Goal: Task Accomplishment & Management: Use online tool/utility

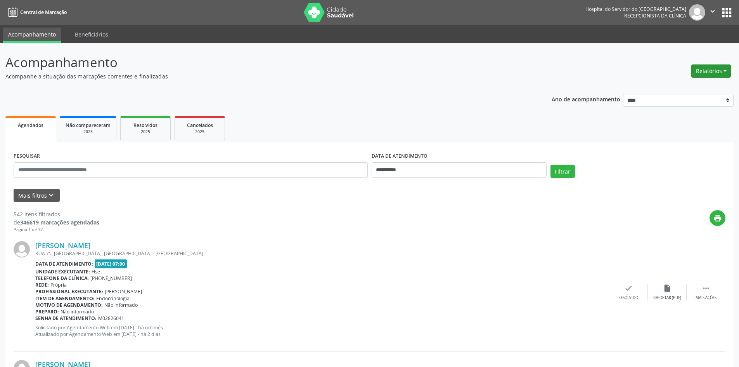
click at [711, 71] on button "Relatórios" at bounding box center [712, 70] width 40 height 13
click at [692, 87] on link "Agendamentos" at bounding box center [689, 87] width 83 height 11
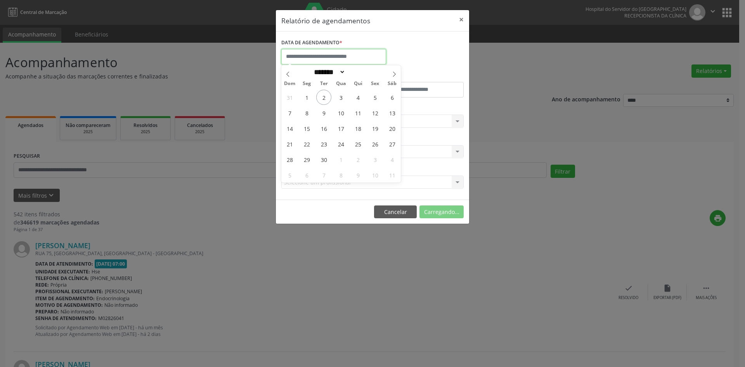
click at [303, 56] on input "text" at bounding box center [333, 57] width 105 height 16
click at [323, 101] on span "2" at bounding box center [323, 97] width 15 height 15
type input "**********"
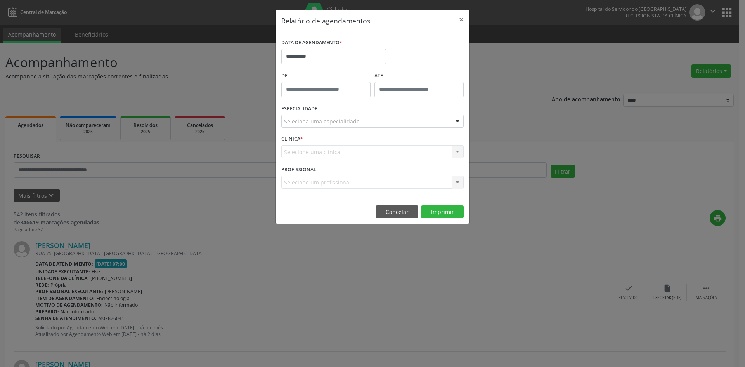
click at [323, 101] on div "De" at bounding box center [325, 86] width 93 height 33
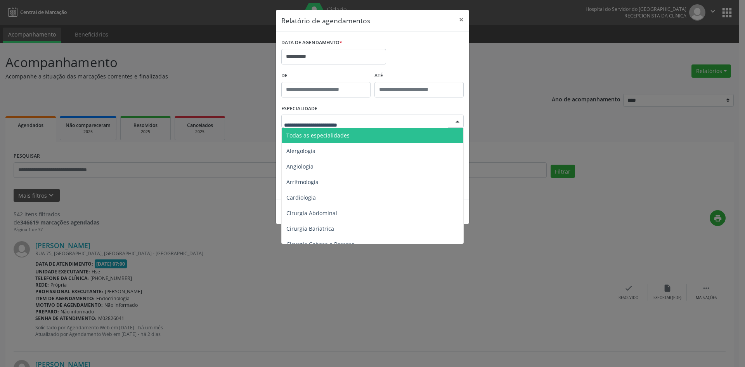
click at [328, 134] on span "Todas as especialidades" at bounding box center [317, 135] width 63 height 7
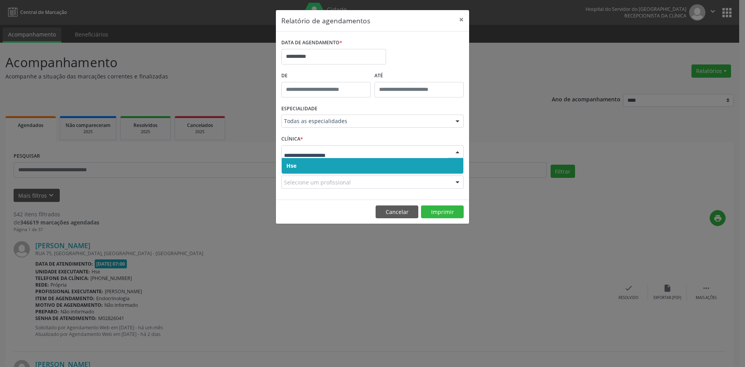
click at [303, 166] on span "Hse" at bounding box center [373, 166] width 182 height 16
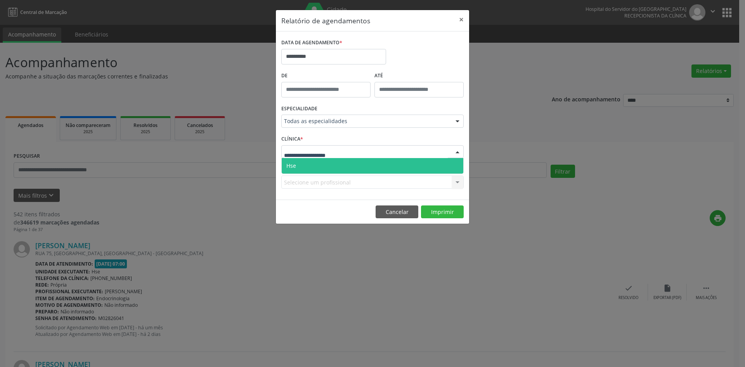
drag, startPoint x: 312, startPoint y: 165, endPoint x: 319, endPoint y: 190, distance: 26.2
click at [312, 166] on span "Hse" at bounding box center [373, 166] width 182 height 16
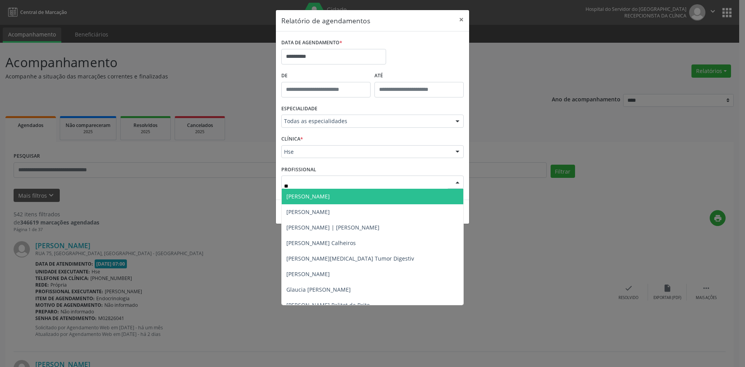
type input "***"
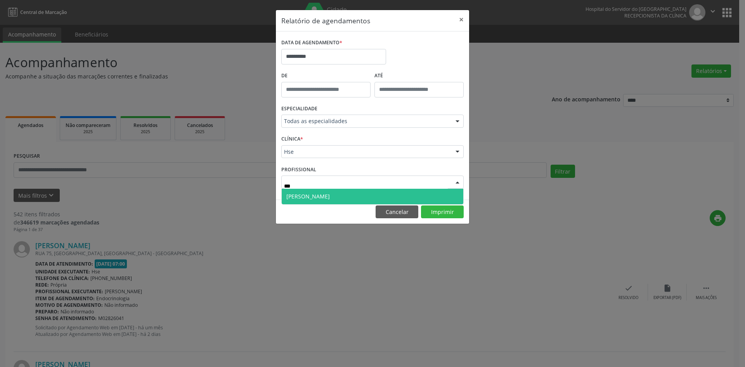
click at [321, 200] on span "[PERSON_NAME]" at bounding box center [373, 197] width 182 height 16
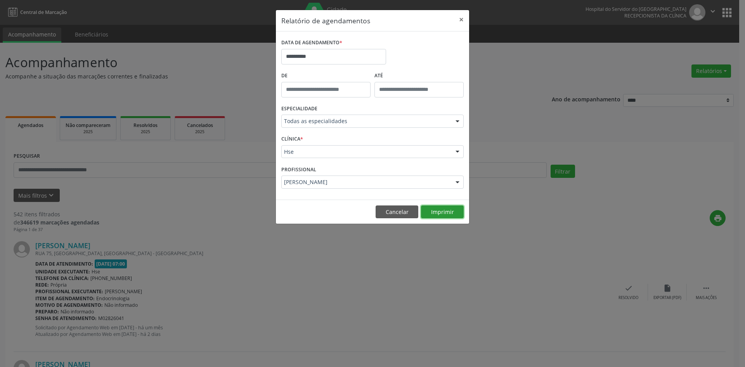
click at [434, 213] on button "Imprimir" at bounding box center [442, 211] width 43 height 13
click at [399, 214] on button "Cancelar" at bounding box center [397, 211] width 43 height 13
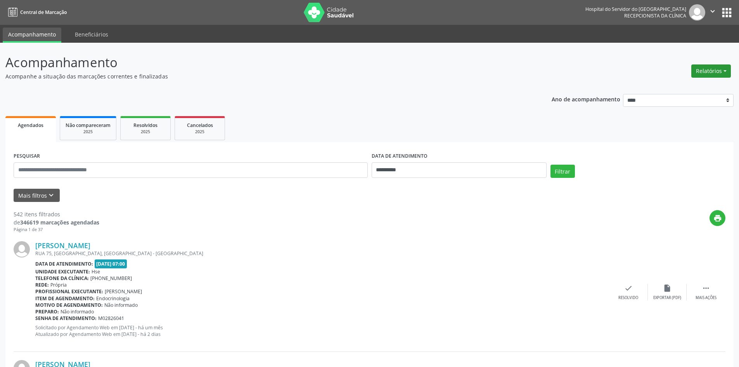
click at [714, 71] on button "Relatórios" at bounding box center [712, 70] width 40 height 13
click at [692, 88] on link "Agendamentos" at bounding box center [689, 87] width 83 height 11
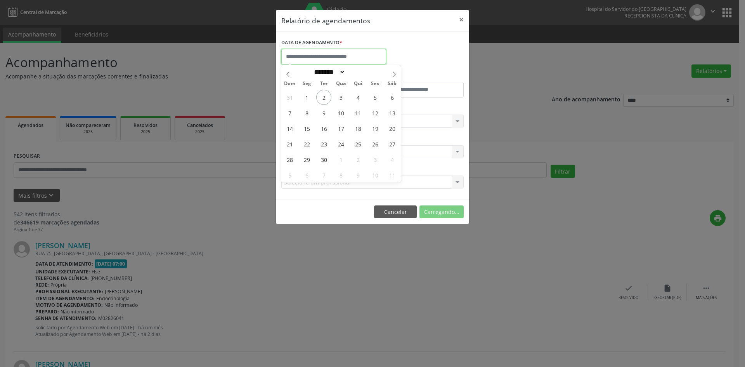
click at [307, 61] on input "text" at bounding box center [333, 57] width 105 height 16
click at [353, 102] on span "4" at bounding box center [357, 97] width 15 height 15
type input "**********"
click at [356, 101] on span "4" at bounding box center [357, 97] width 15 height 15
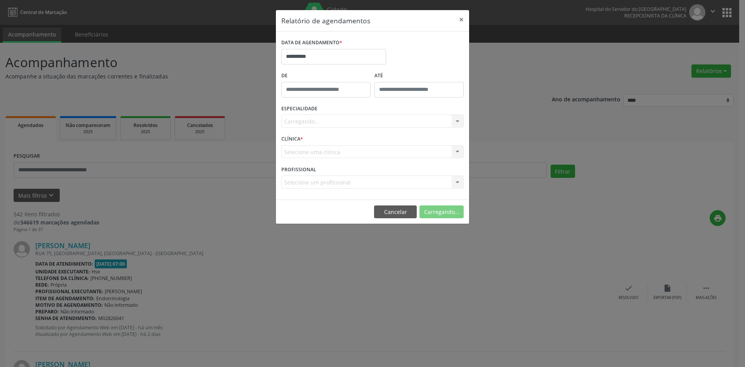
click at [356, 100] on div "De" at bounding box center [325, 86] width 93 height 33
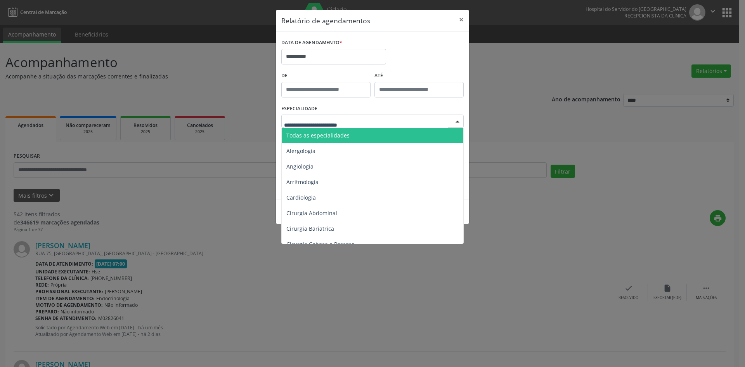
drag, startPoint x: 318, startPoint y: 135, endPoint x: 319, endPoint y: 151, distance: 16.7
click at [319, 135] on span "Todas as especialidades" at bounding box center [317, 135] width 63 height 7
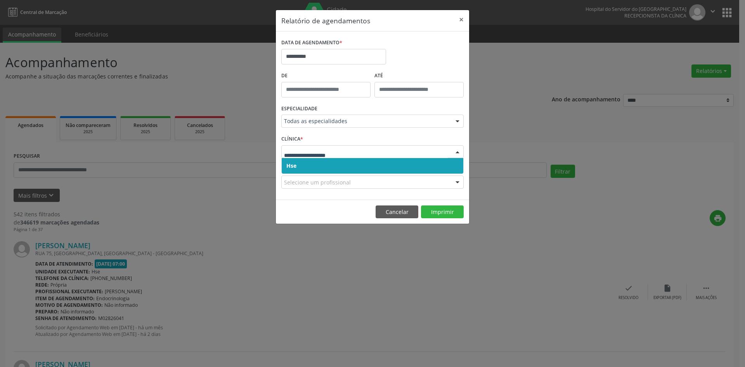
click at [318, 165] on span "Hse" at bounding box center [373, 166] width 182 height 16
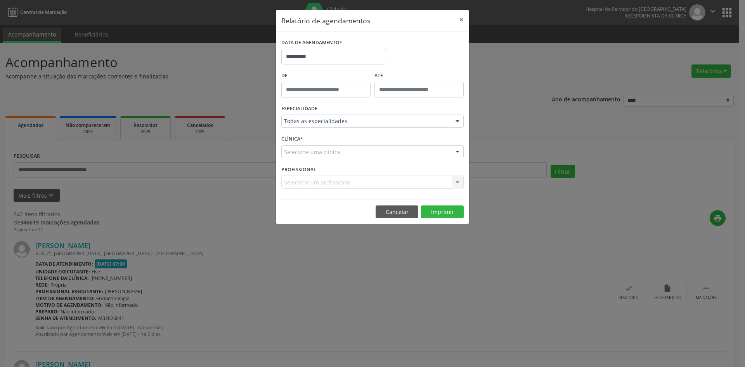
click at [319, 174] on div "PROFISSIONAL Selecione um profissional Todos os profissionais [PERSON_NAME] Int…" at bounding box center [372, 178] width 186 height 30
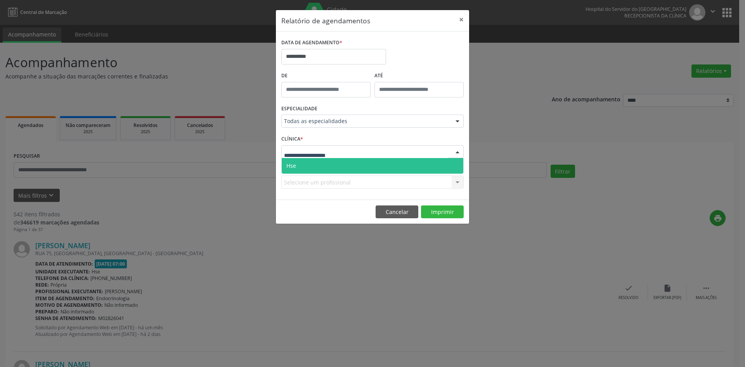
click at [312, 164] on span "Hse" at bounding box center [373, 166] width 182 height 16
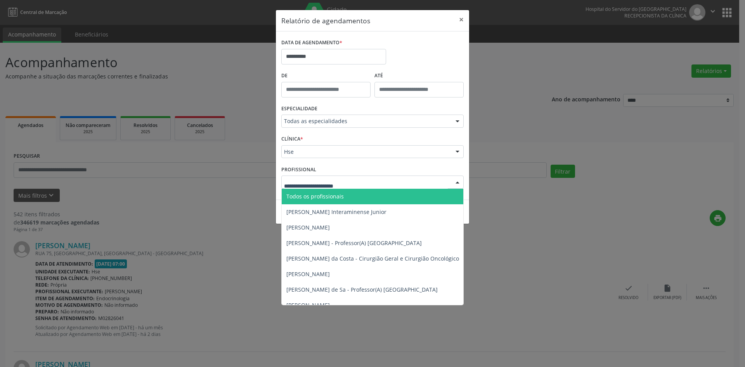
drag, startPoint x: 262, startPoint y: 213, endPoint x: 260, endPoint y: 217, distance: 4.1
click at [261, 215] on div "**********" at bounding box center [372, 183] width 745 height 367
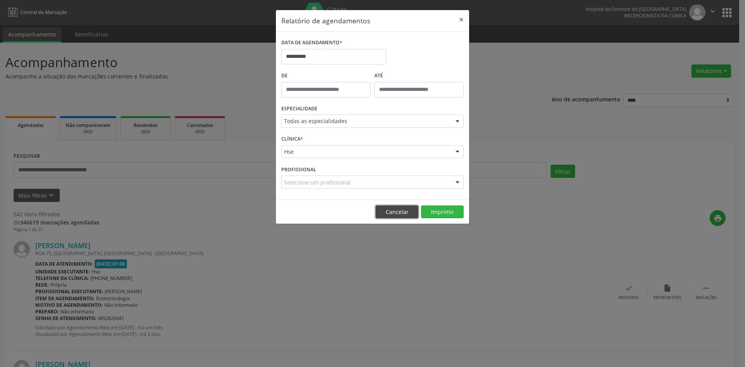
click at [395, 213] on button "Cancelar" at bounding box center [397, 211] width 43 height 13
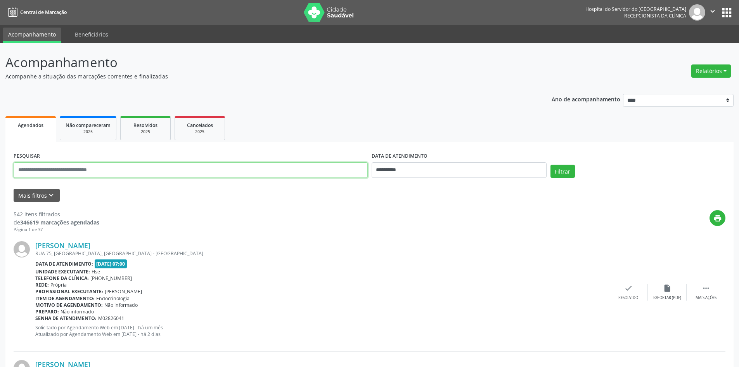
click at [80, 171] on input "text" at bounding box center [191, 170] width 354 height 16
type input "**********"
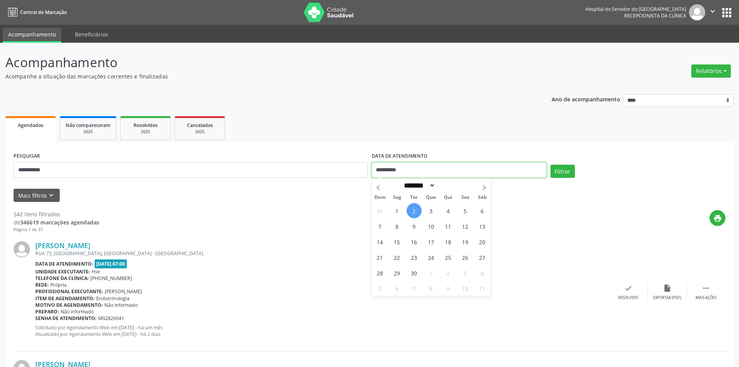
drag, startPoint x: 411, startPoint y: 167, endPoint x: 371, endPoint y: 170, distance: 40.8
click at [371, 170] on div "**********" at bounding box center [459, 166] width 179 height 33
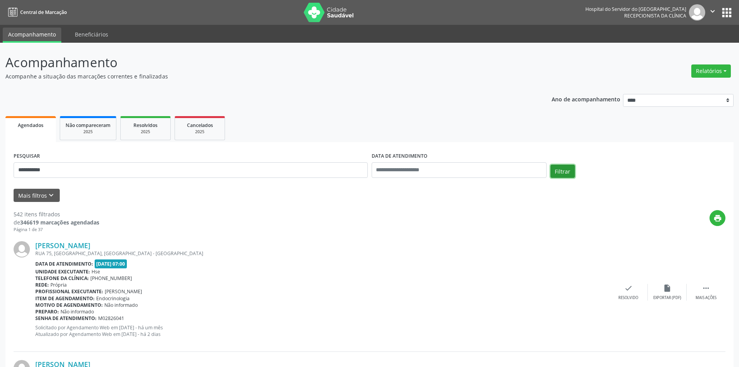
click at [564, 173] on button "Filtrar" at bounding box center [563, 171] width 24 height 13
click at [705, 67] on button "Relatórios" at bounding box center [712, 70] width 40 height 13
click at [693, 85] on link "Agendamentos" at bounding box center [689, 87] width 83 height 11
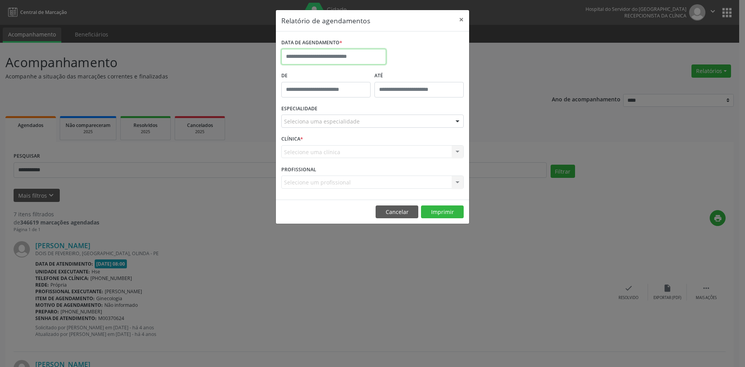
click at [311, 59] on input "text" at bounding box center [333, 57] width 105 height 16
click at [340, 96] on span "3" at bounding box center [340, 97] width 15 height 15
type input "**********"
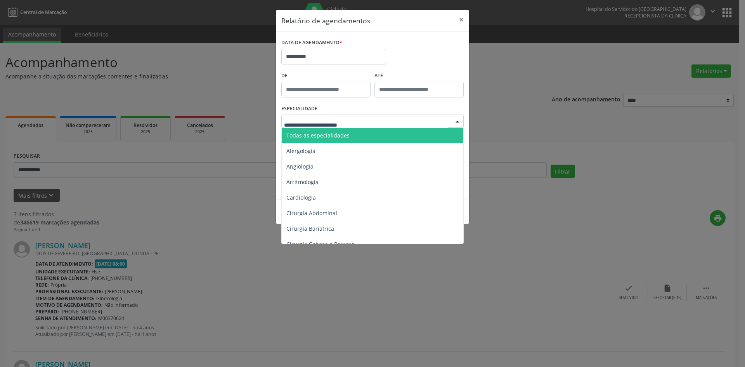
click at [322, 134] on span "Todas as especialidades" at bounding box center [317, 135] width 63 height 7
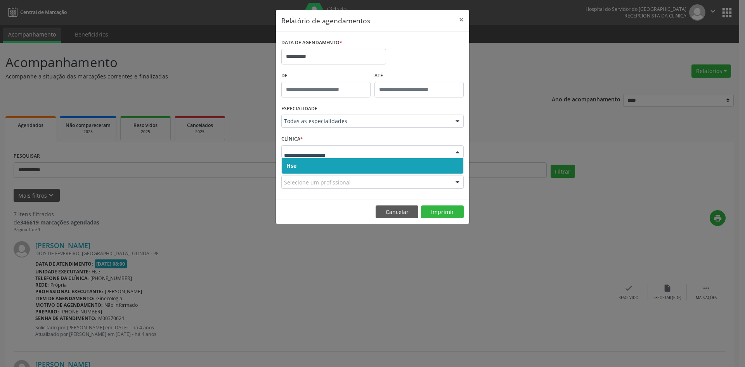
click at [314, 169] on span "Hse" at bounding box center [373, 166] width 182 height 16
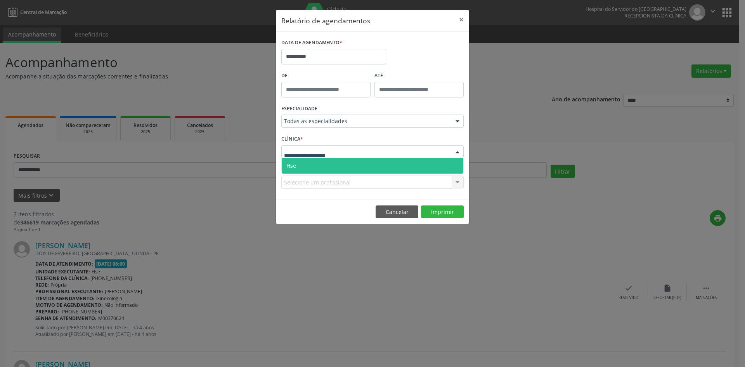
click at [319, 160] on span "Hse" at bounding box center [373, 166] width 182 height 16
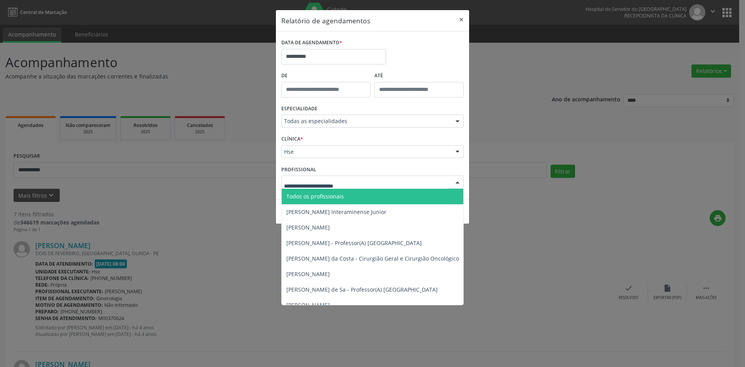
click at [221, 209] on div "**********" at bounding box center [372, 183] width 745 height 367
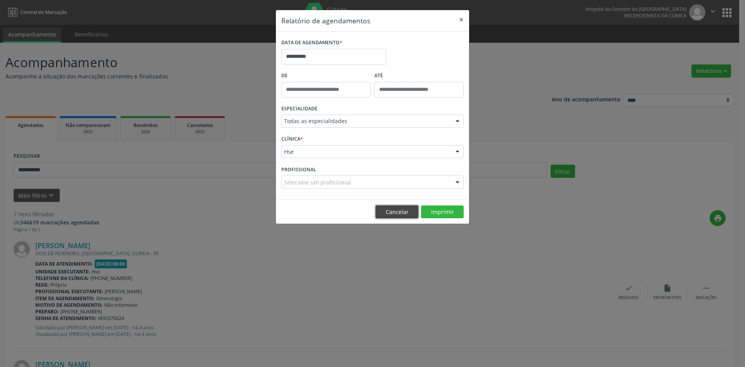
click at [383, 214] on button "Cancelar" at bounding box center [397, 211] width 43 height 13
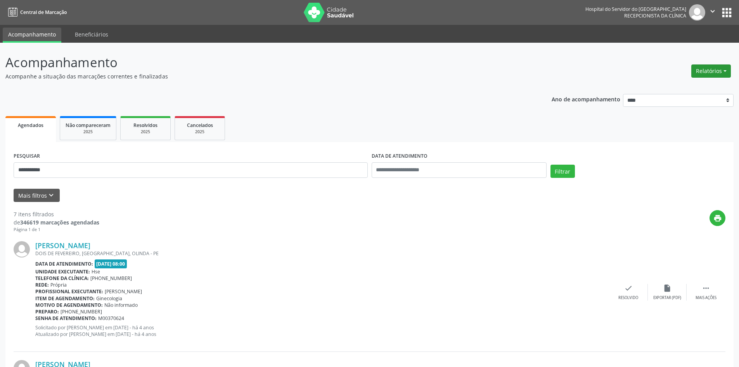
click at [710, 74] on button "Relatórios" at bounding box center [712, 70] width 40 height 13
click at [687, 87] on link "Agendamentos" at bounding box center [689, 87] width 83 height 11
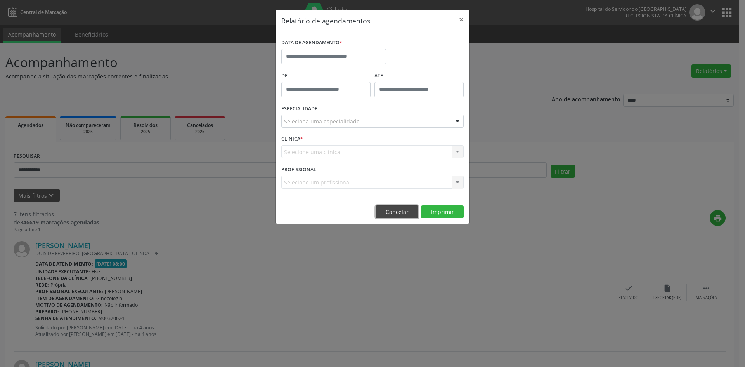
click at [399, 213] on button "Cancelar" at bounding box center [397, 211] width 43 height 13
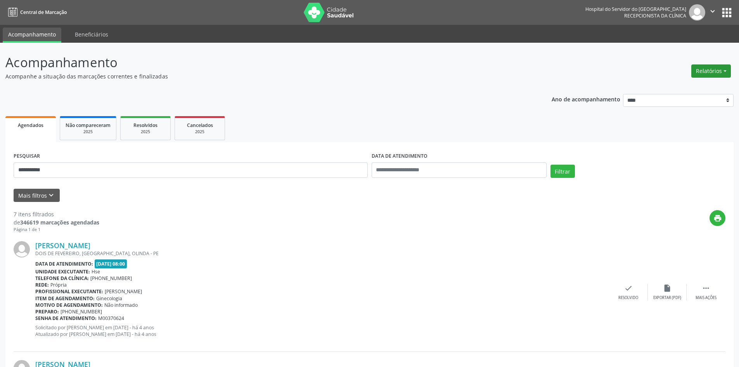
click at [707, 73] on button "Relatórios" at bounding box center [712, 70] width 40 height 13
click at [692, 90] on link "Agendamentos" at bounding box center [689, 87] width 83 height 11
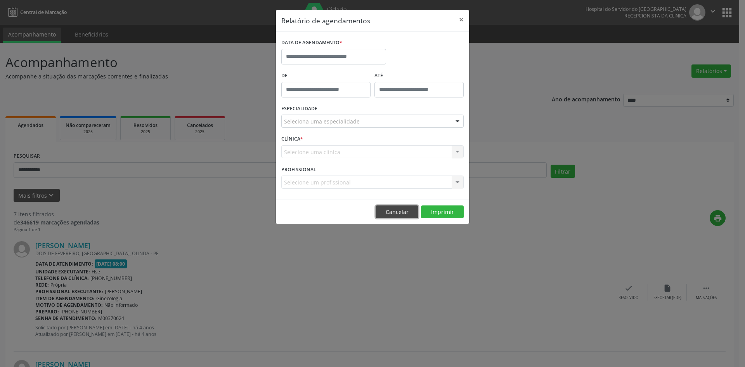
click at [387, 212] on button "Cancelar" at bounding box center [397, 211] width 43 height 13
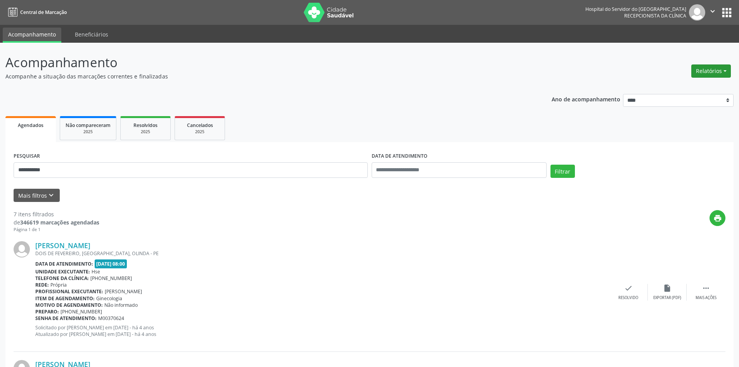
click at [711, 73] on button "Relatórios" at bounding box center [712, 70] width 40 height 13
click at [675, 93] on link "Agendamentos" at bounding box center [689, 87] width 83 height 11
select select "*"
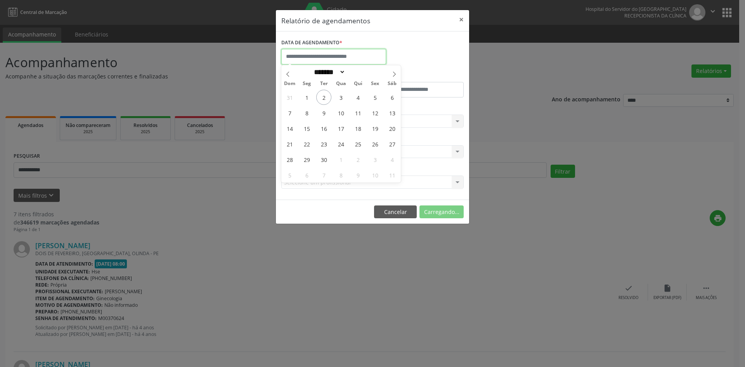
click at [303, 59] on input "text" at bounding box center [333, 57] width 105 height 16
click at [305, 115] on span "8" at bounding box center [306, 112] width 15 height 15
type input "**********"
click at [306, 115] on span "8" at bounding box center [306, 112] width 15 height 15
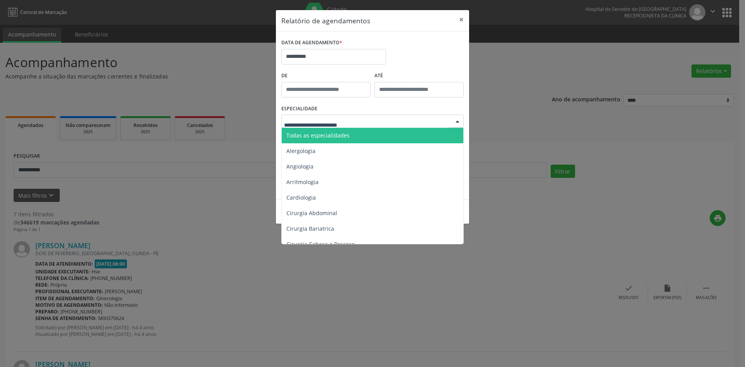
click at [327, 137] on span "Todas as especialidades" at bounding box center [317, 135] width 63 height 7
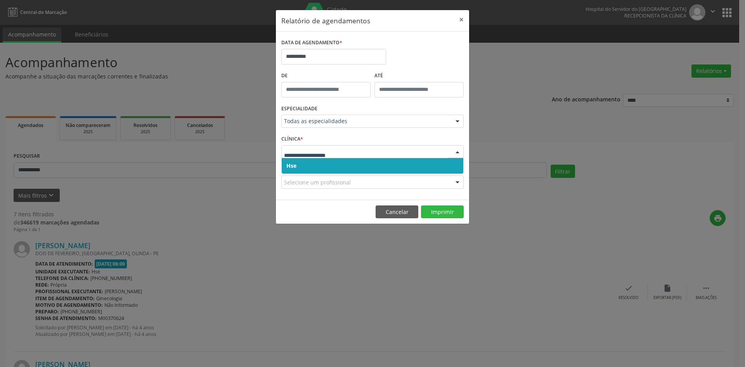
click at [317, 167] on span "Hse" at bounding box center [373, 166] width 182 height 16
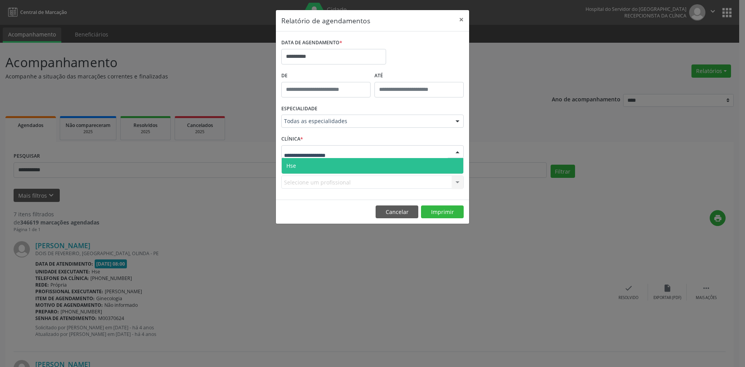
click at [332, 171] on span "Hse" at bounding box center [373, 166] width 182 height 16
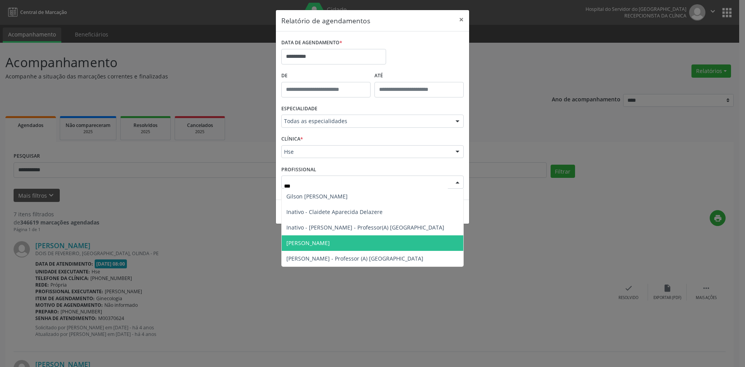
type input "****"
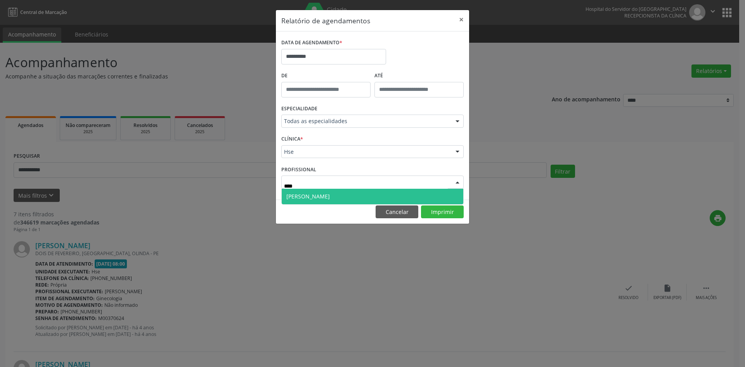
click at [310, 194] on span "[PERSON_NAME]" at bounding box center [307, 195] width 43 height 7
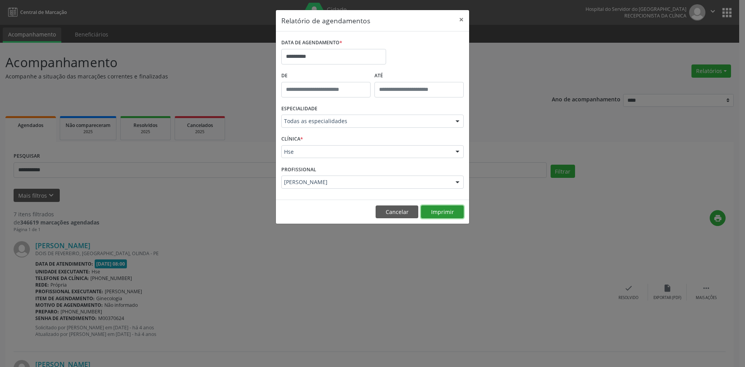
click at [450, 217] on button "Imprimir" at bounding box center [442, 211] width 43 height 13
click at [324, 56] on input "**********" at bounding box center [333, 57] width 105 height 16
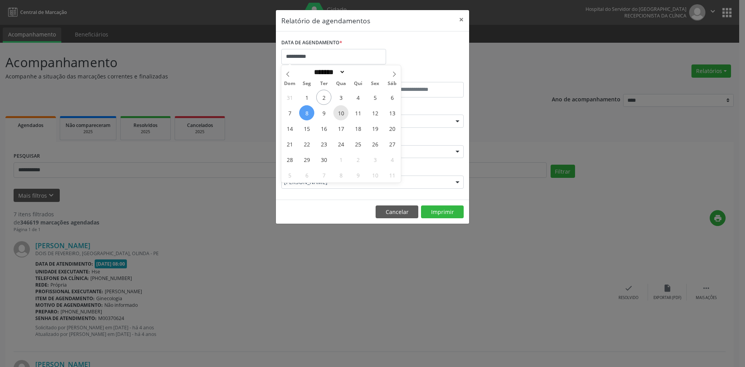
click at [340, 113] on span "10" at bounding box center [340, 112] width 15 height 15
type input "**********"
click at [340, 113] on span "10" at bounding box center [340, 112] width 15 height 15
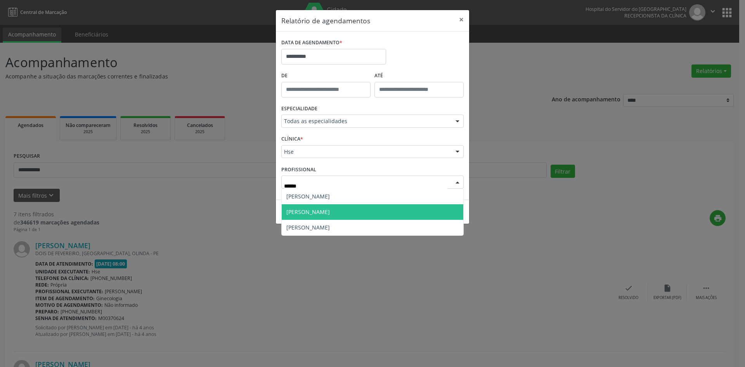
type input "*******"
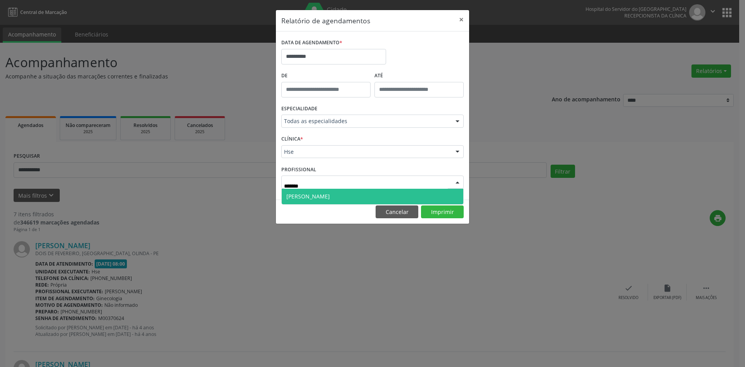
click at [326, 196] on span "[PERSON_NAME]" at bounding box center [307, 195] width 43 height 7
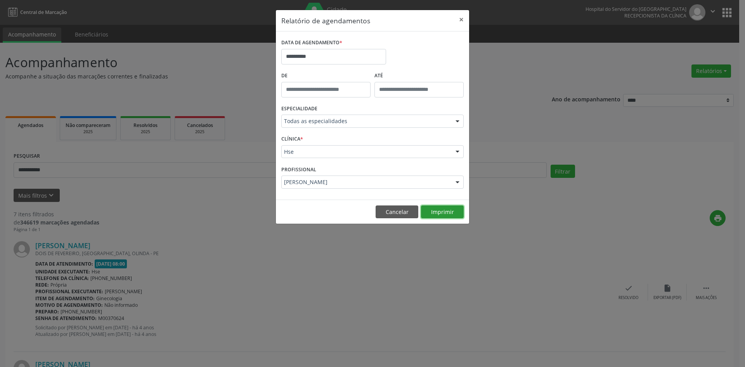
click at [437, 209] on button "Imprimir" at bounding box center [442, 211] width 43 height 13
